Goal: Task Accomplishment & Management: Manage account settings

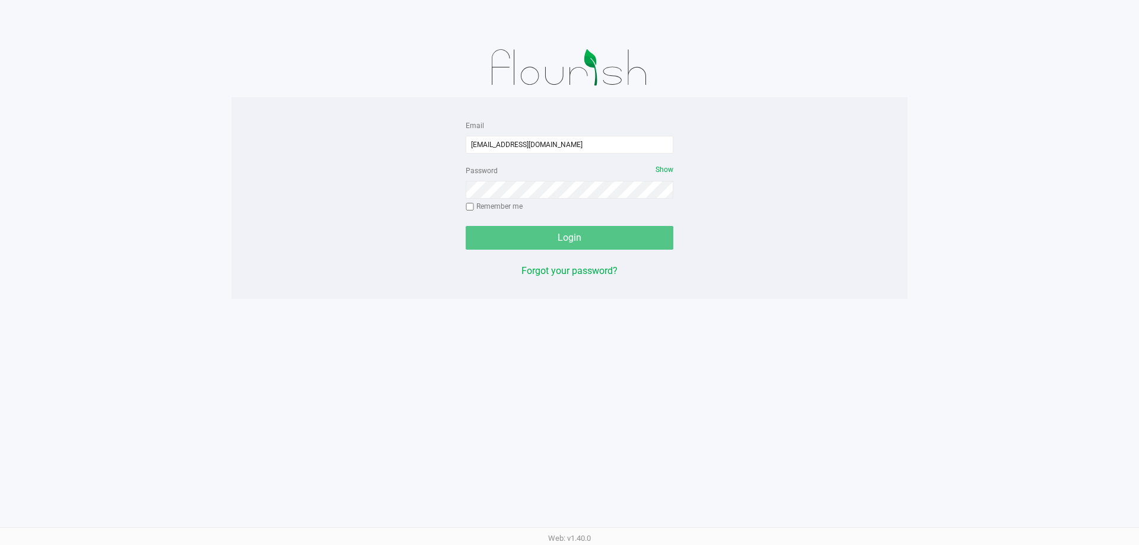
type input "[EMAIL_ADDRESS][DOMAIN_NAME]"
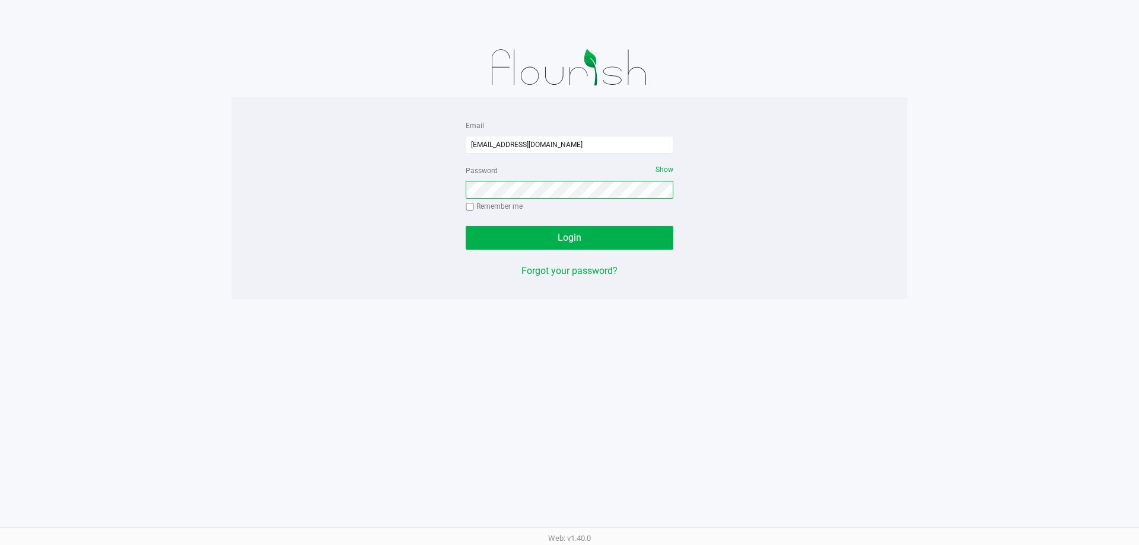
click at [466, 226] on button "Login" at bounding box center [570, 238] width 208 height 24
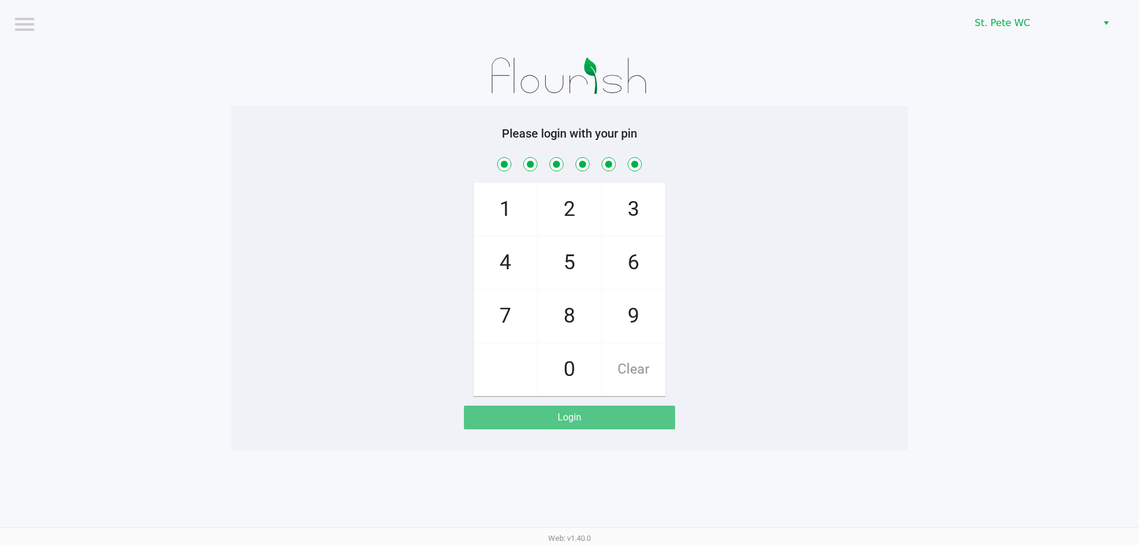
checkbox input "true"
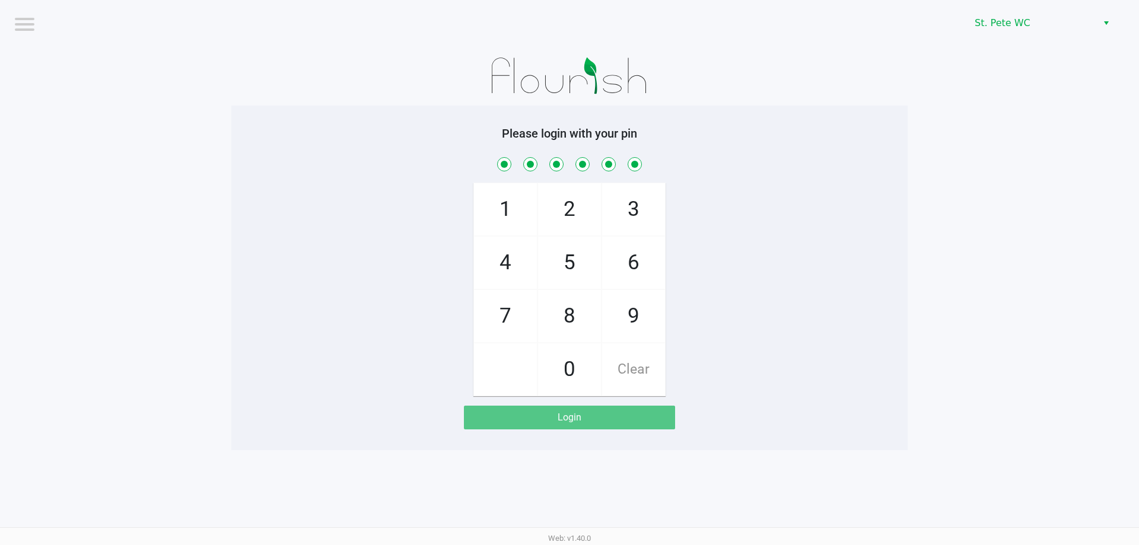
checkbox input "true"
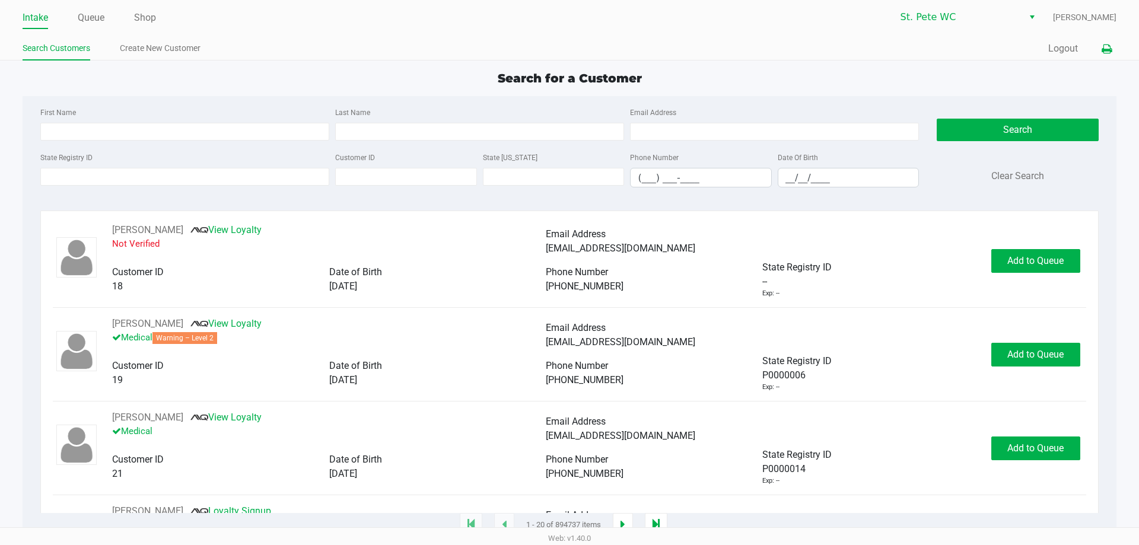
click at [1106, 42] on button at bounding box center [1107, 49] width 20 height 22
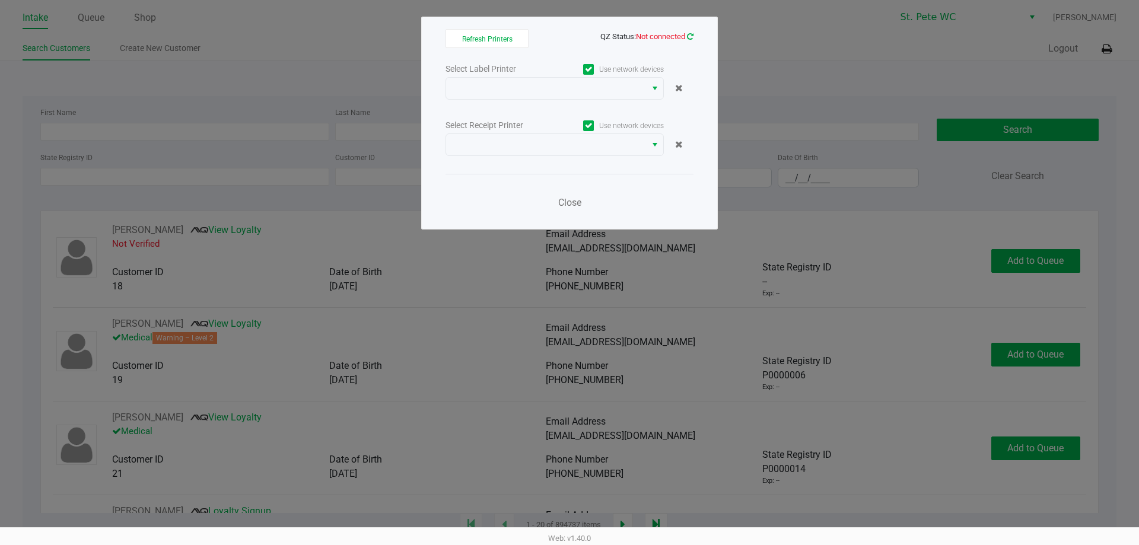
click at [690, 37] on icon at bounding box center [690, 37] width 7 height 8
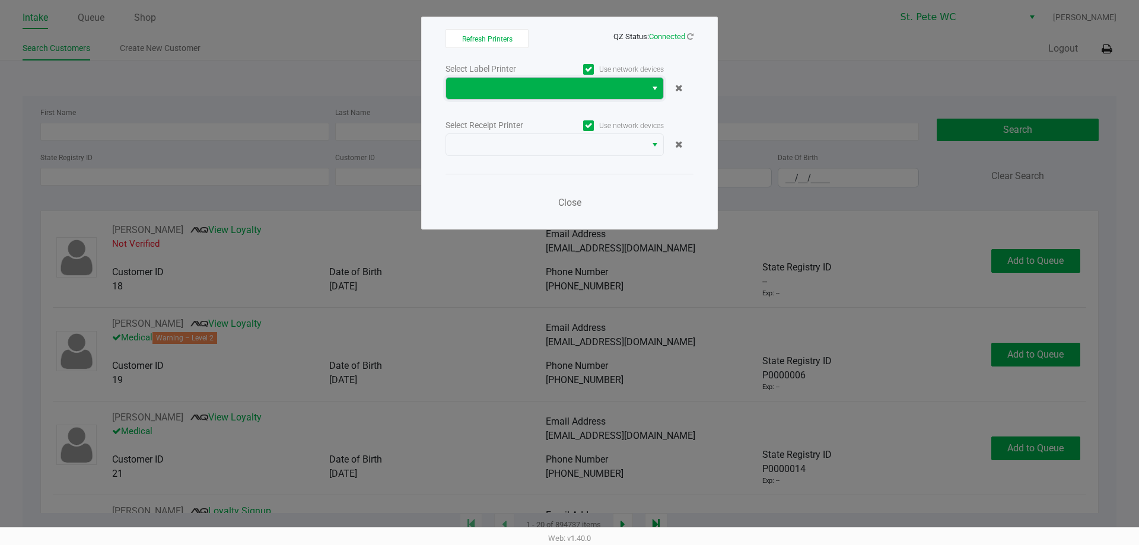
click at [594, 84] on span at bounding box center [546, 88] width 186 height 14
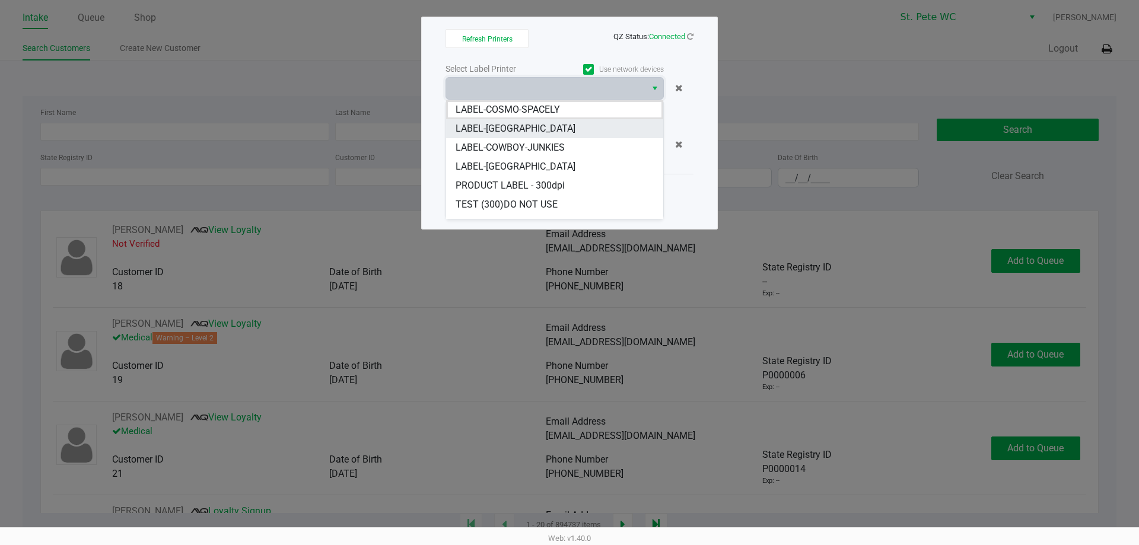
click at [571, 123] on li "LABEL-[GEOGRAPHIC_DATA]" at bounding box center [554, 128] width 217 height 19
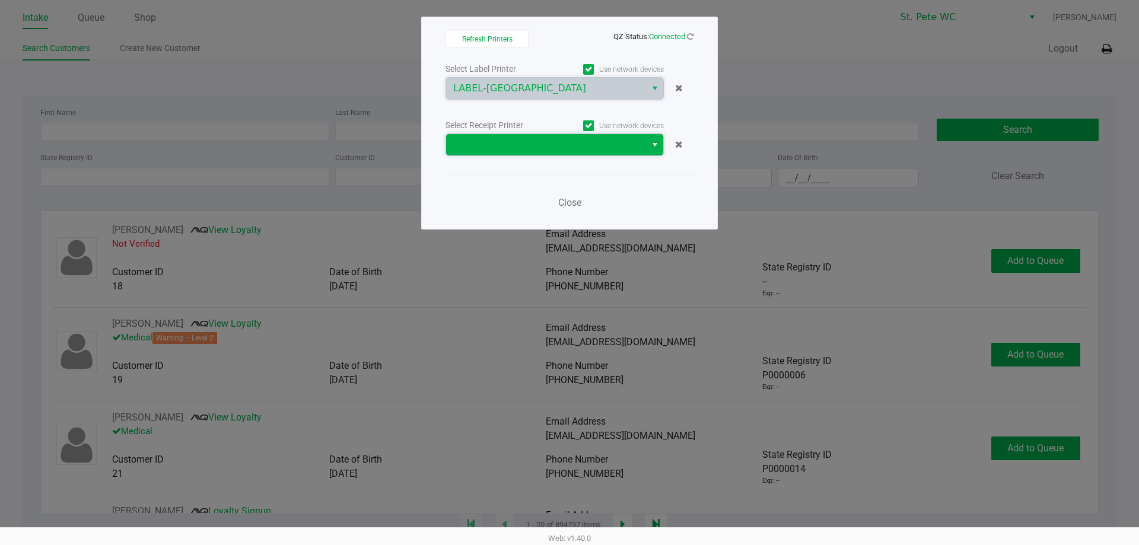
click at [573, 142] on span at bounding box center [546, 145] width 186 height 14
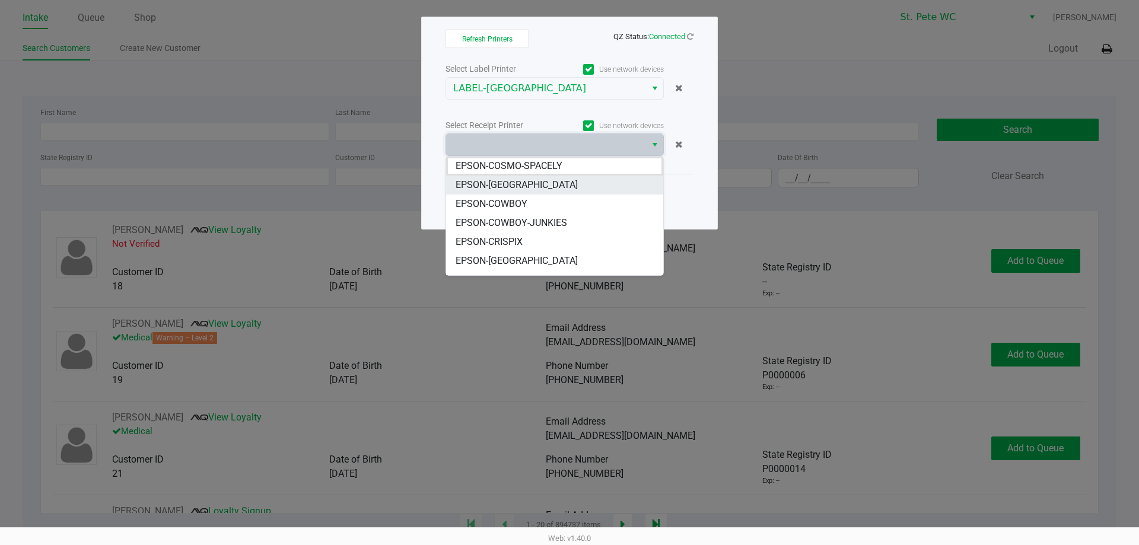
click at [570, 182] on li "EPSON-[GEOGRAPHIC_DATA]" at bounding box center [554, 185] width 217 height 19
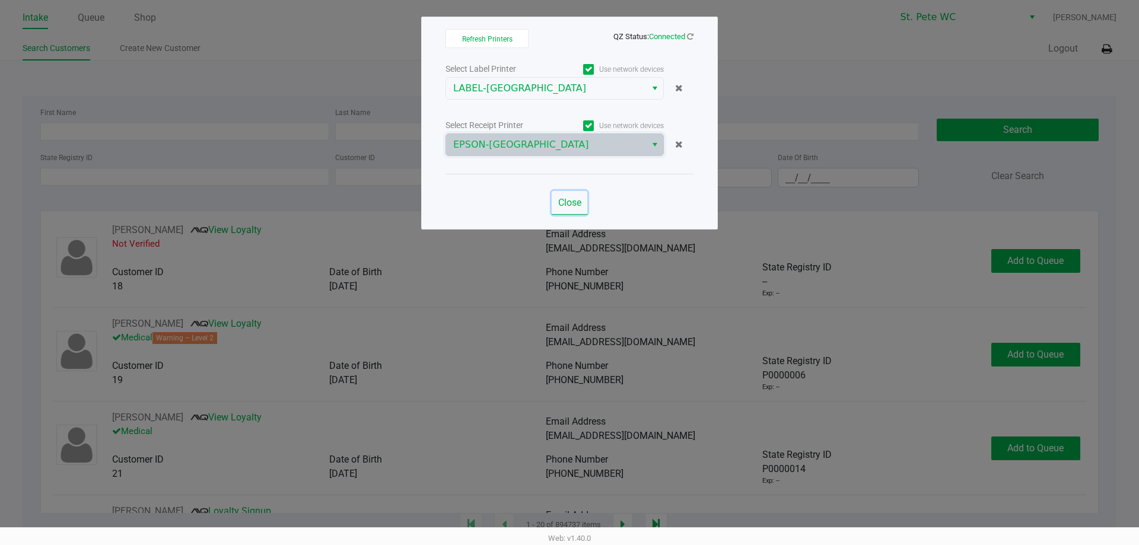
click at [577, 209] on button "Close" at bounding box center [570, 203] width 36 height 24
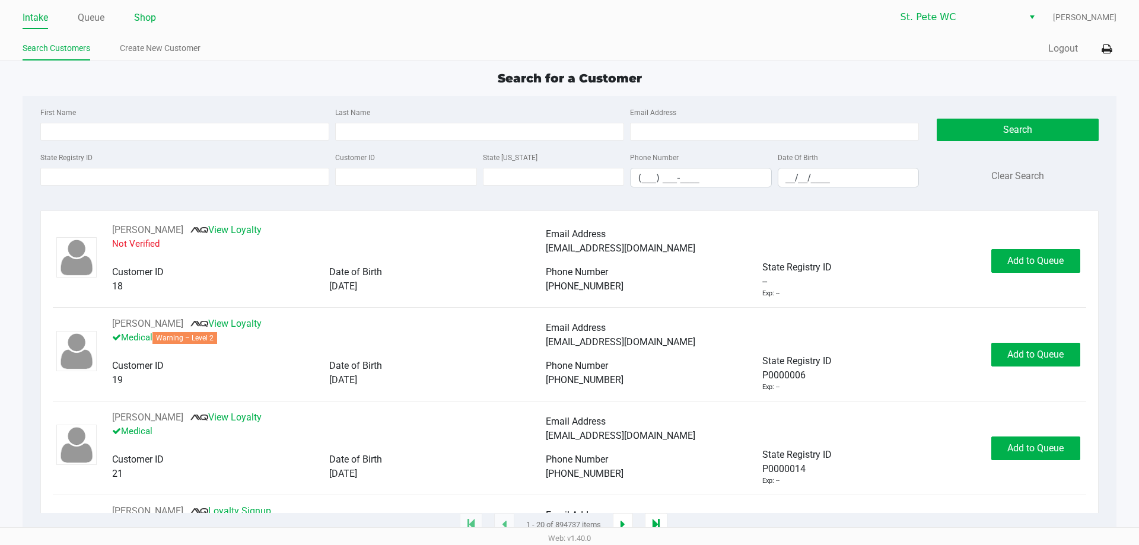
click at [144, 15] on link "Shop" at bounding box center [145, 17] width 22 height 17
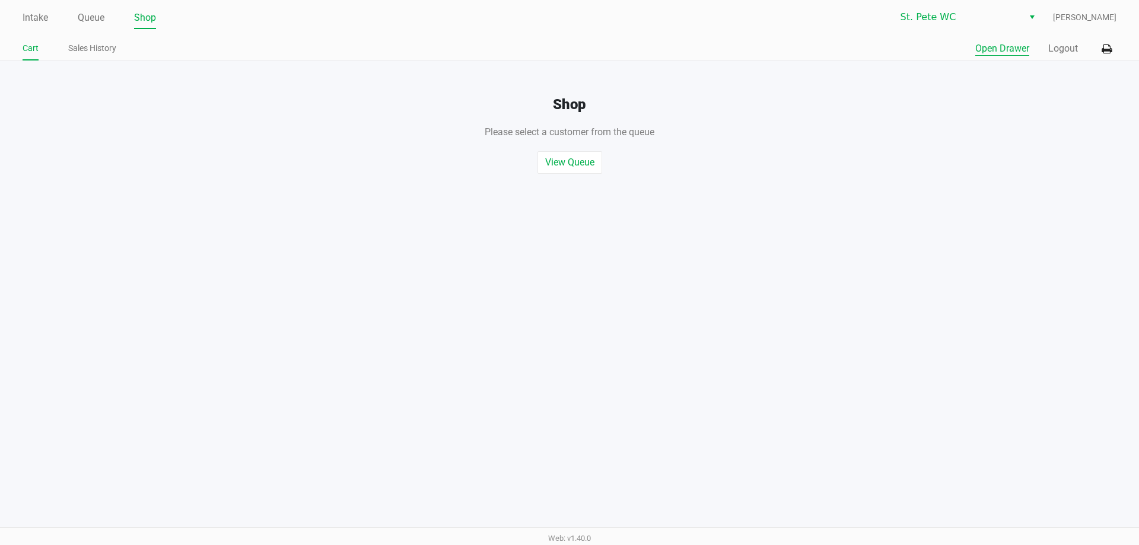
click at [994, 52] on button "Open Drawer" at bounding box center [1002, 49] width 54 height 14
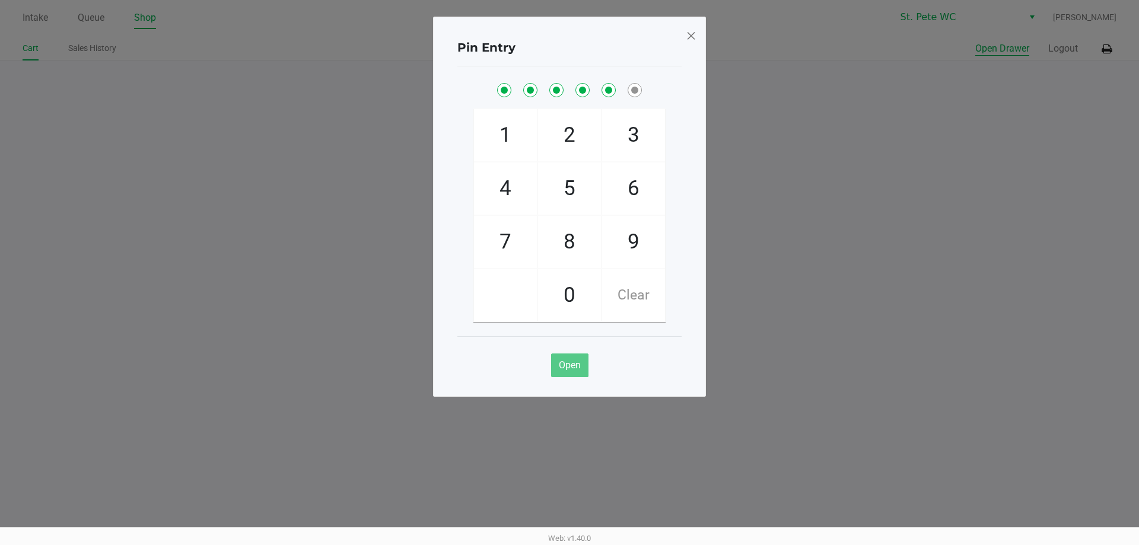
click at [975, 42] on button "Open Drawer" at bounding box center [1002, 49] width 54 height 14
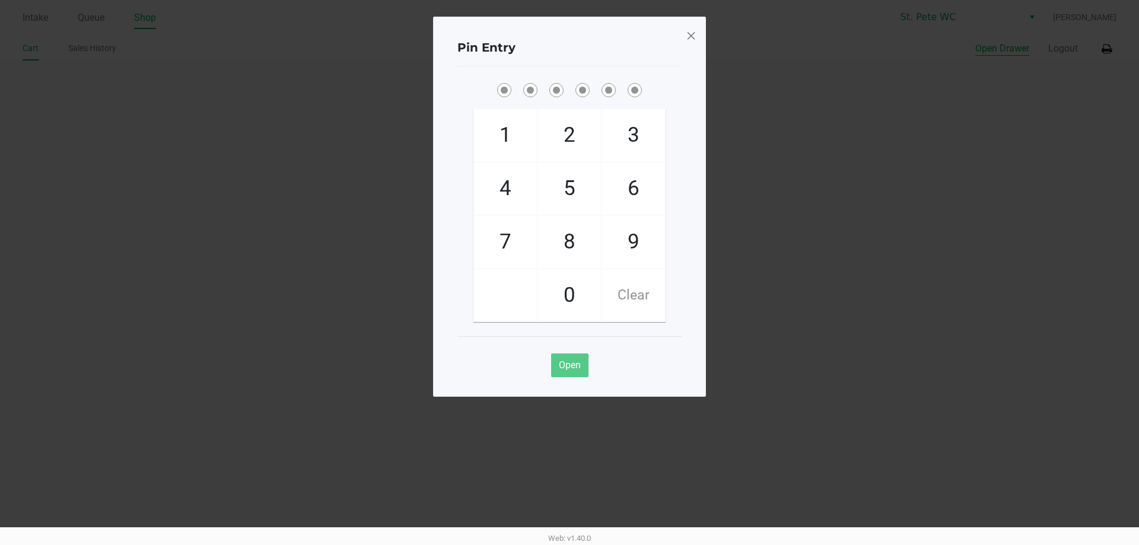
checkbox input "true"
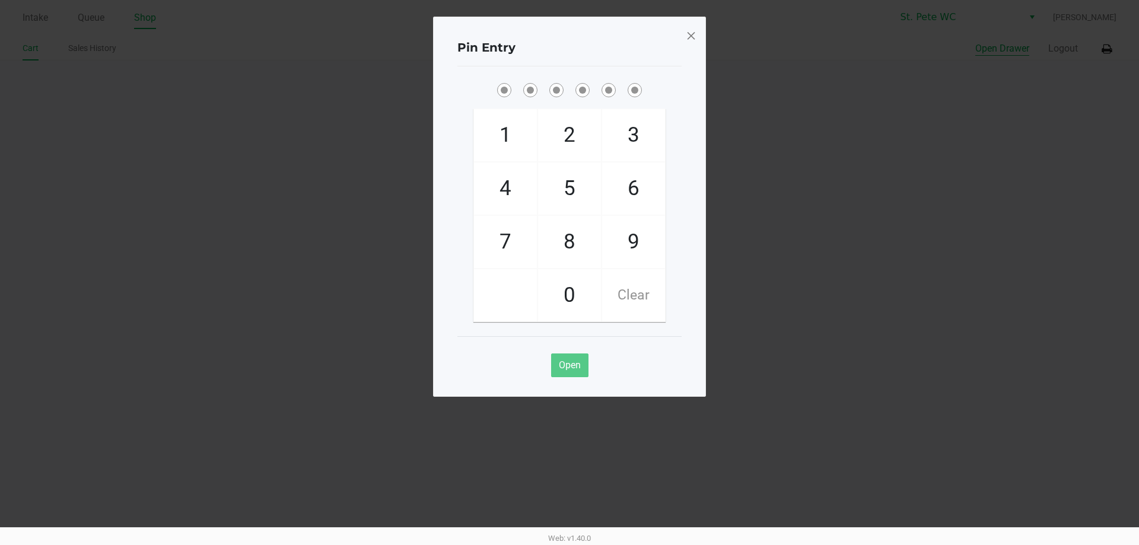
checkbox input "true"
click at [686, 33] on span at bounding box center [691, 35] width 11 height 19
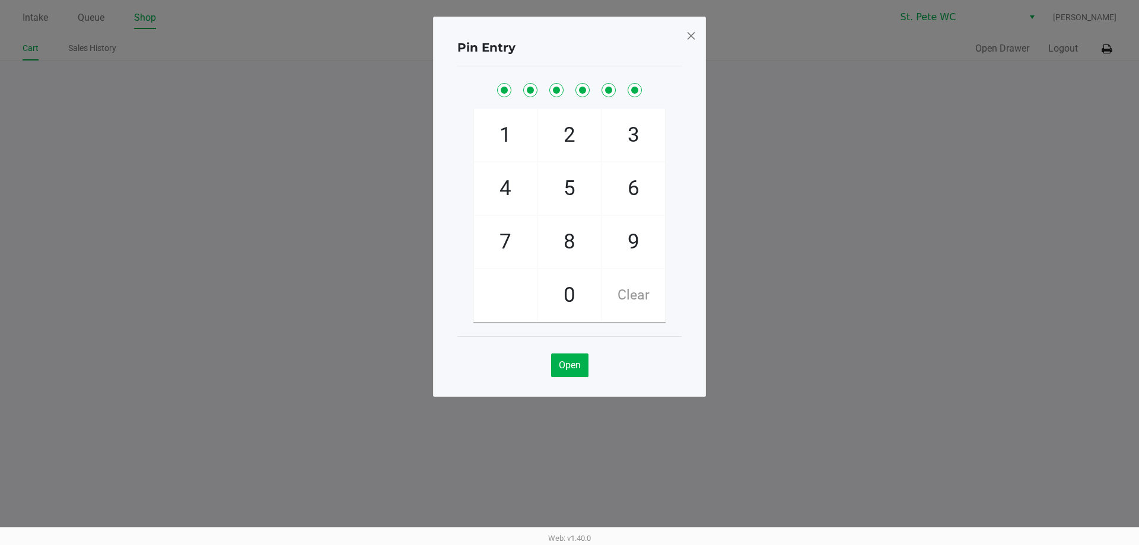
click at [686, 34] on span at bounding box center [691, 35] width 11 height 19
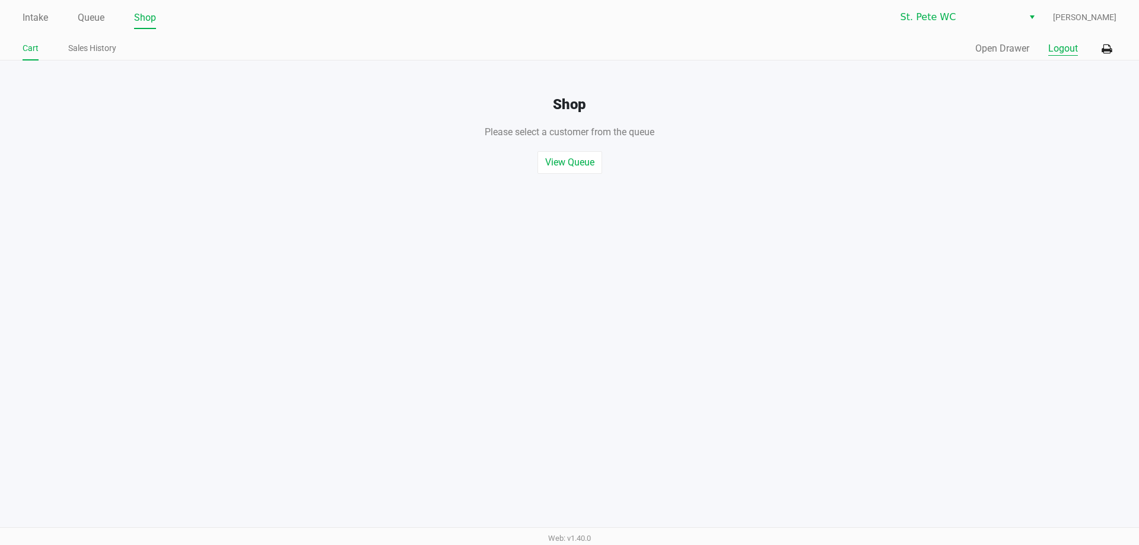
click at [1064, 46] on button "Logout" at bounding box center [1063, 49] width 30 height 14
